Goal: Use online tool/utility: Utilize a website feature to perform a specific function

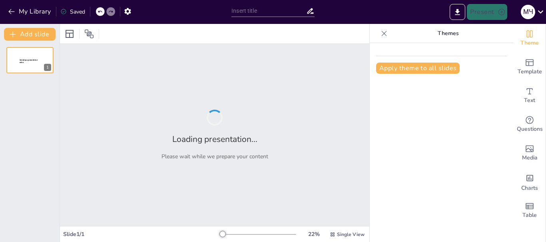
type input "Логістика як ключовий фактор розвитку ринкової економіки"
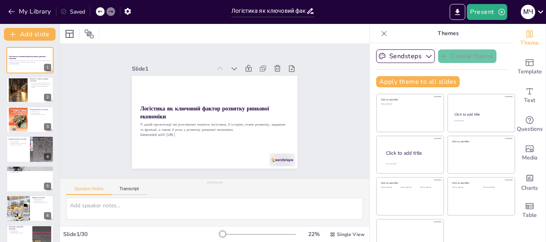
checkbox input "true"
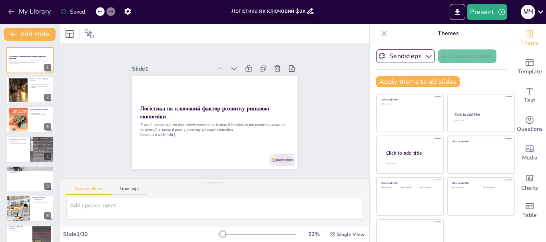
checkbox input "true"
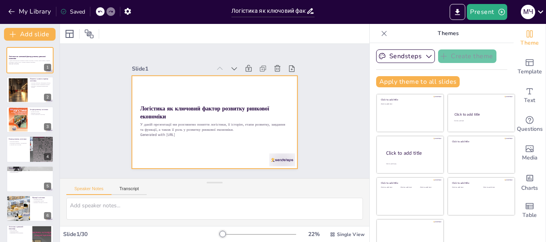
checkbox input "true"
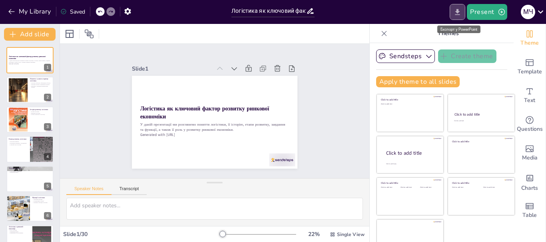
click at [456, 12] on icon "Export to PowerPoint" at bounding box center [457, 12] width 8 height 8
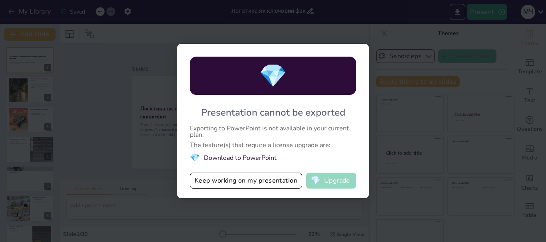
click at [331, 185] on button "💎 Upgrade" at bounding box center [331, 181] width 50 height 16
checkbox input "true"
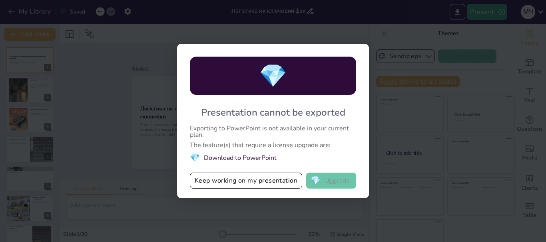
checkbox input "true"
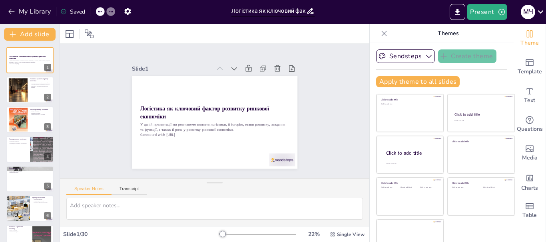
checkbox input "true"
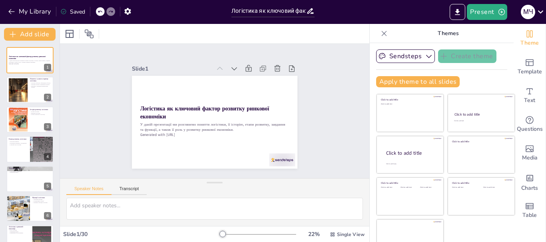
checkbox input "true"
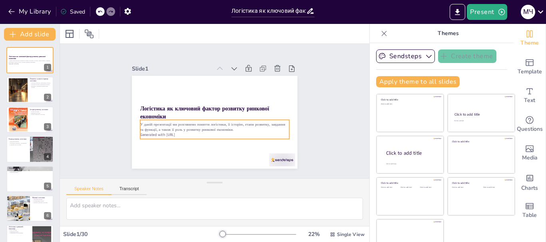
checkbox input "true"
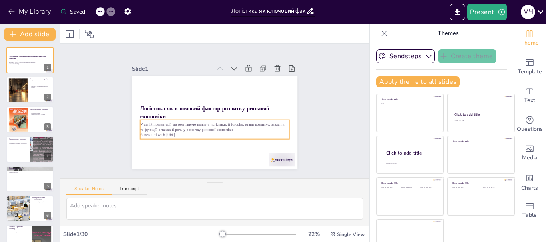
checkbox input "true"
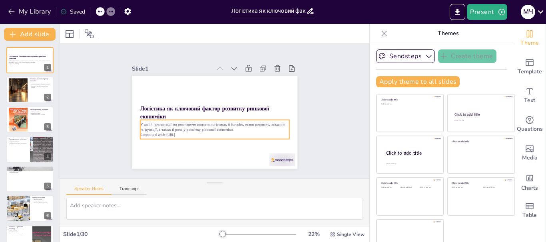
checkbox input "true"
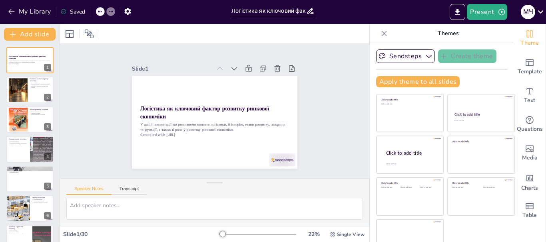
checkbox input "true"
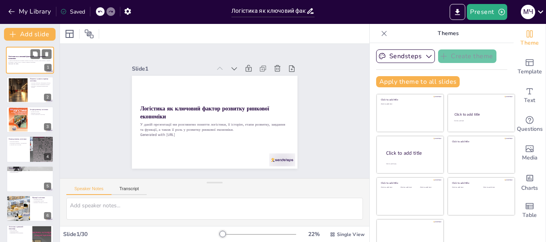
checkbox input "true"
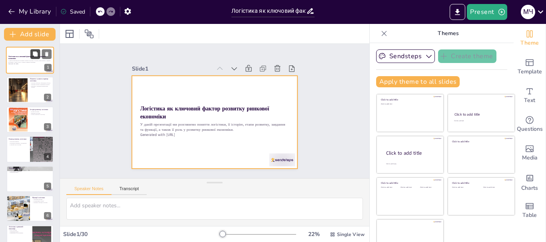
checkbox input "true"
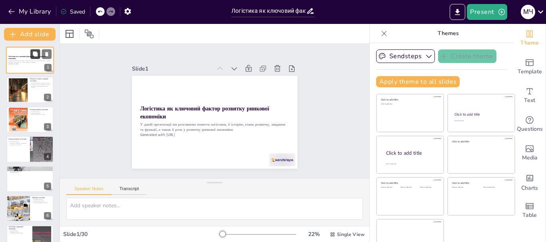
click at [32, 54] on icon at bounding box center [35, 55] width 6 height 6
click at [33, 54] on icon at bounding box center [35, 55] width 6 height 6
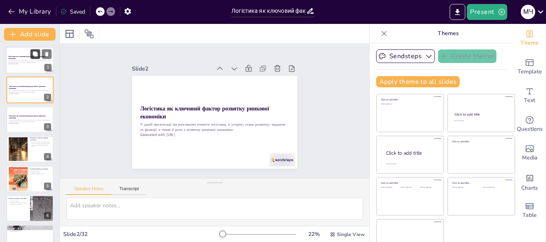
checkbox input "true"
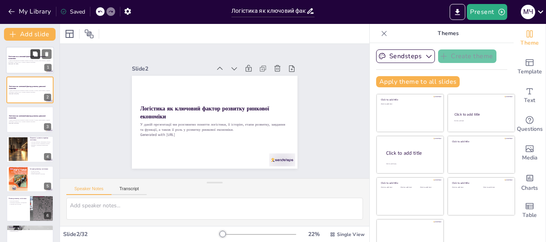
click at [26, 60] on p "У даній презентації ми розглянемо поняття логістики, її історію, етапи розвитку…" at bounding box center [29, 61] width 43 height 3
checkbox input "true"
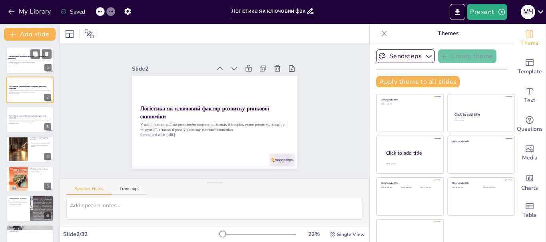
checkbox input "true"
click at [26, 60] on p "У даній презентації ми розглянемо поняття логістики, її історію, етапи розвитку…" at bounding box center [29, 61] width 43 height 3
checkbox input "true"
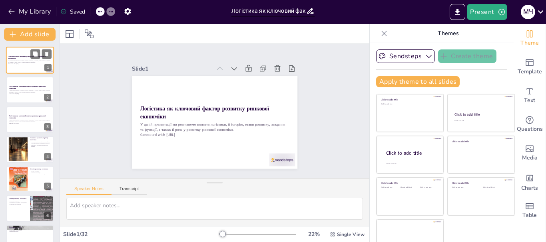
checkbox input "true"
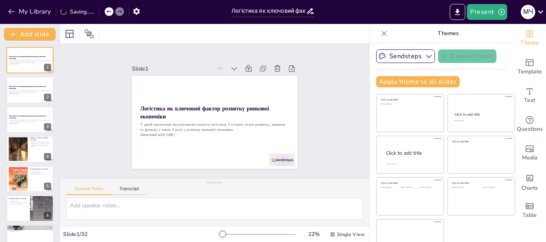
checkbox input "true"
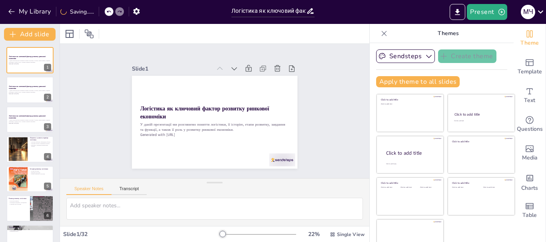
checkbox input "true"
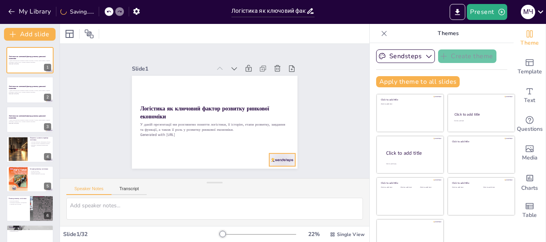
checkbox input "true"
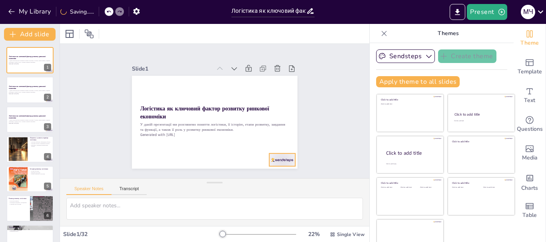
checkbox input "true"
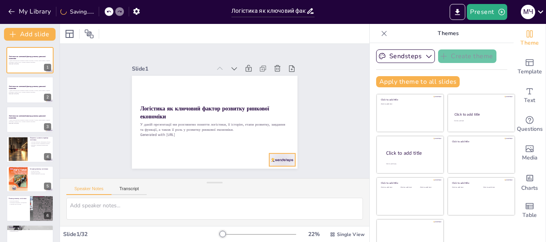
checkbox input "true"
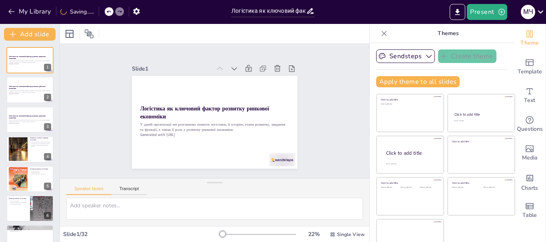
checkbox input "true"
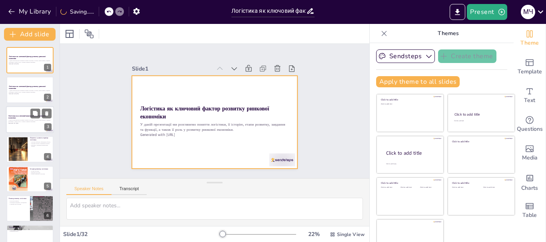
checkbox input "true"
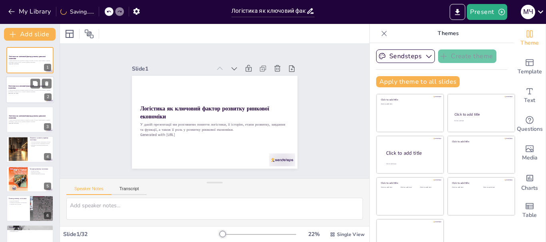
checkbox input "true"
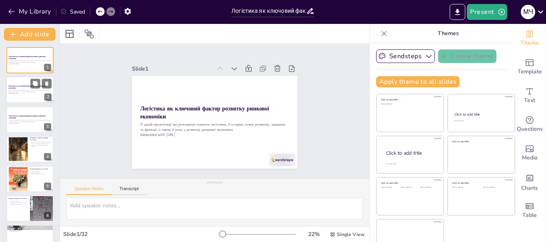
checkbox input "true"
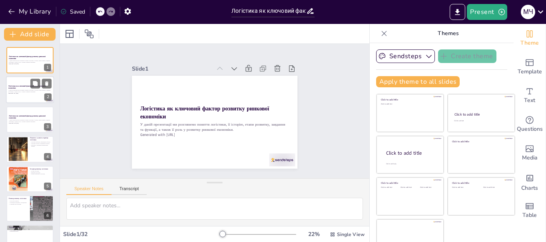
click at [21, 95] on div at bounding box center [30, 90] width 48 height 27
checkbox input "true"
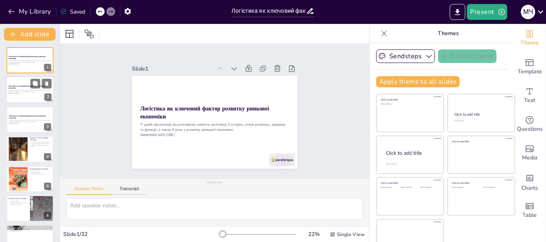
checkbox input "true"
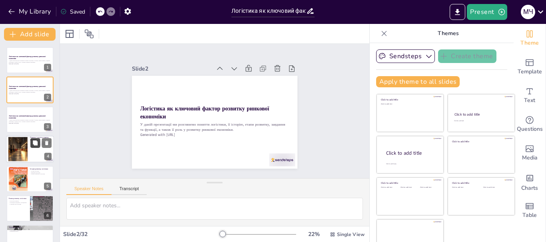
checkbox input "true"
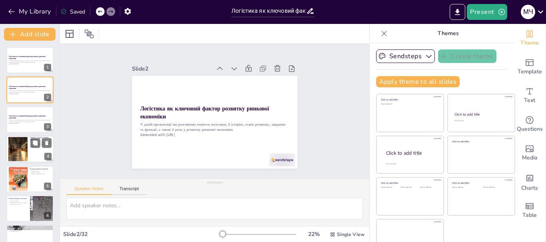
checkbox input "true"
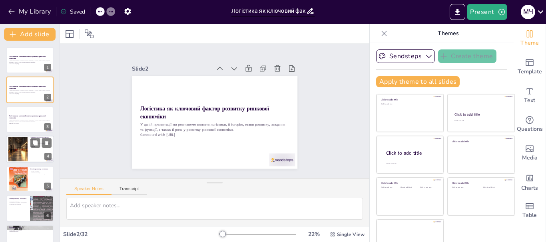
click at [35, 149] on div at bounding box center [30, 149] width 48 height 27
type textarea "Ефективність бізнесу досягається через оптимізацію логістичних процесів, що вкл…"
checkbox input "true"
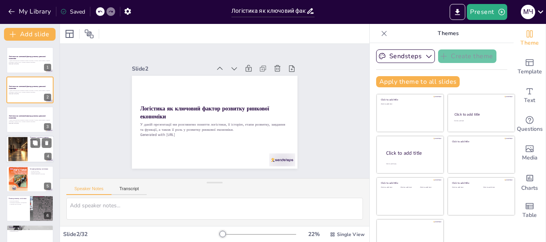
checkbox input "true"
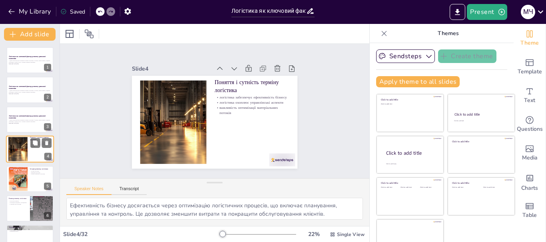
scroll to position [8, 0]
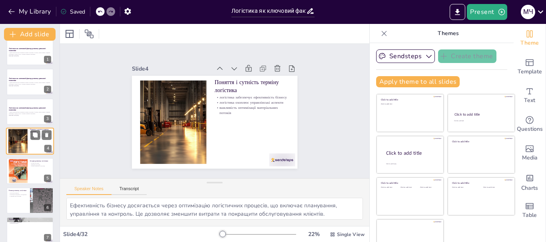
checkbox input "true"
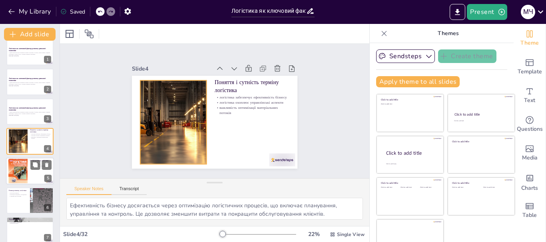
checkbox input "true"
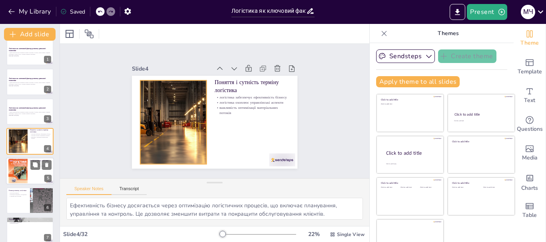
scroll to position [48, 0]
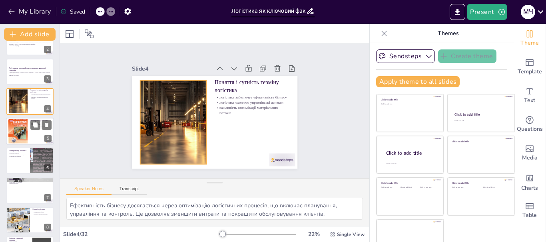
checkbox input "true"
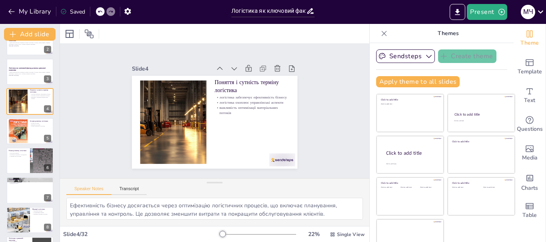
checkbox input "true"
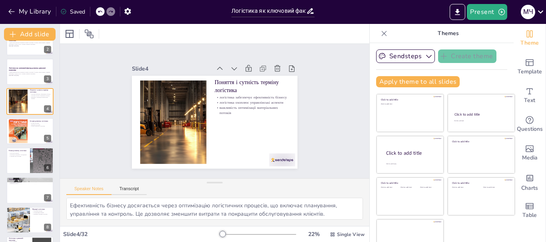
checkbox input "true"
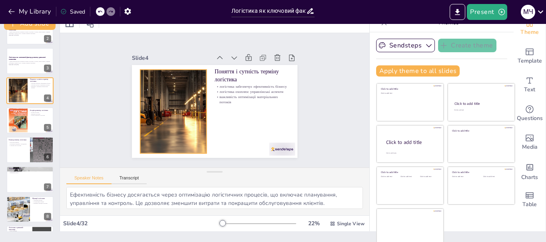
scroll to position [15, 0]
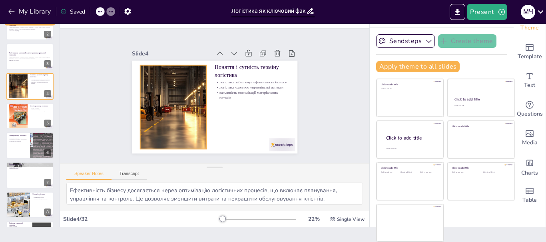
checkbox input "true"
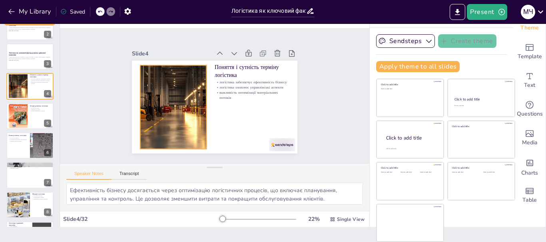
checkbox input "true"
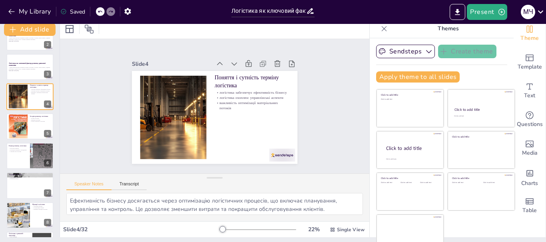
scroll to position [0, 0]
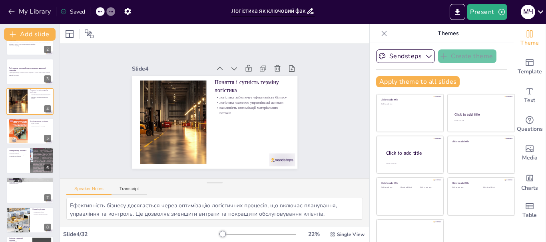
checkbox input "true"
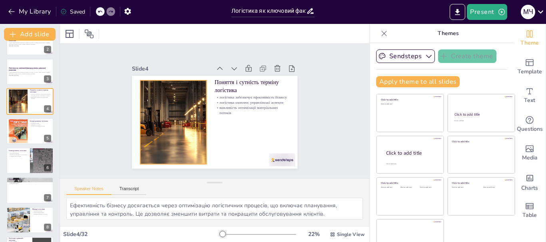
checkbox input "true"
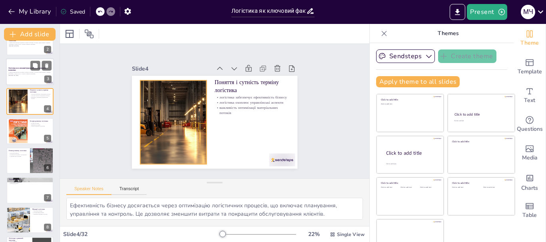
checkbox input "true"
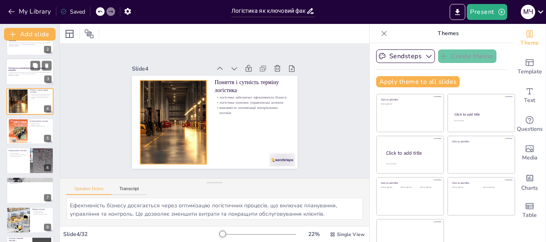
checkbox input "true"
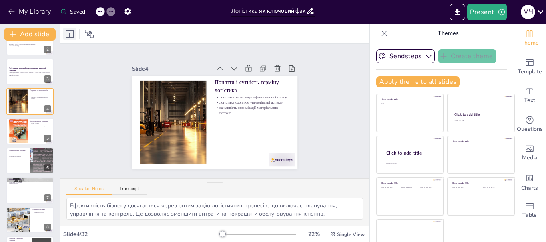
checkbox input "true"
click at [488, 11] on button "Present" at bounding box center [487, 12] width 40 height 16
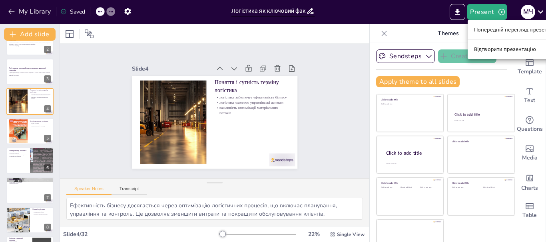
click at [491, 49] on font "Відтворити презентацію" at bounding box center [505, 49] width 62 height 6
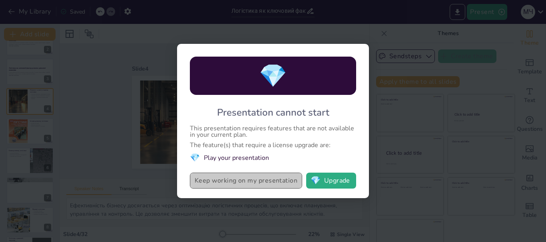
click at [267, 185] on button "Keep working on my presentation" at bounding box center [246, 181] width 112 height 16
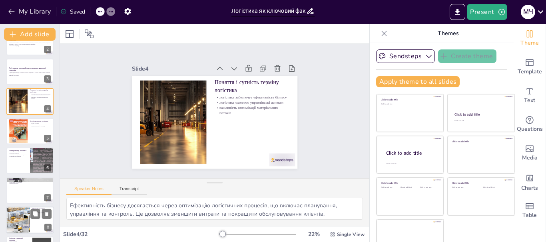
click at [17, 223] on div at bounding box center [18, 220] width 41 height 27
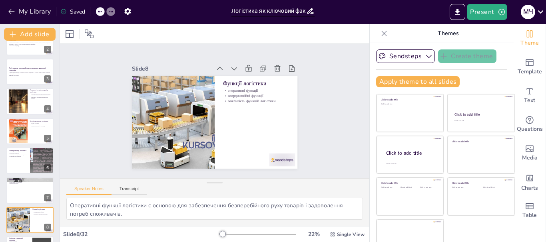
scroll to position [127, 0]
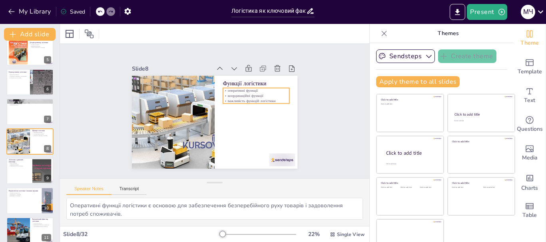
click at [238, 101] on p "важливість функцій логістики" at bounding box center [257, 110] width 66 height 19
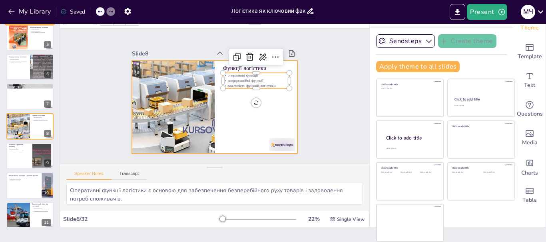
scroll to position [0, 0]
